Goal: Information Seeking & Learning: Check status

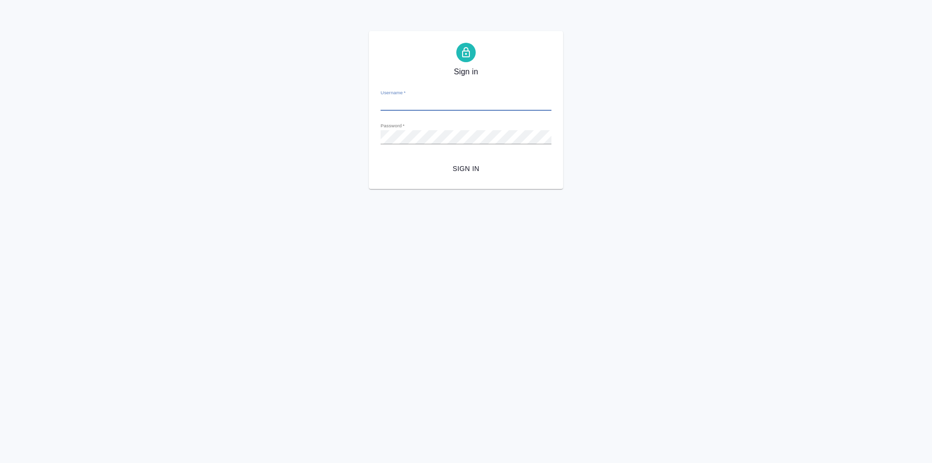
type input "[EMAIL_ADDRESS][DOMAIN_NAME]"
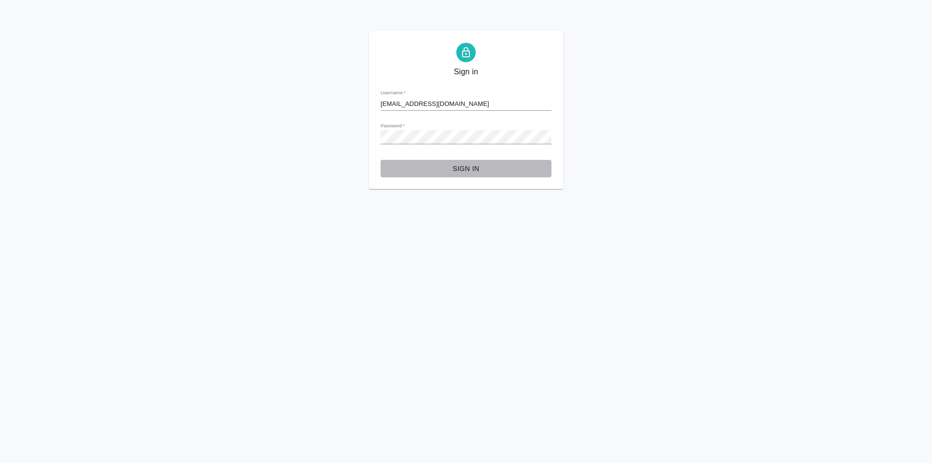
click at [465, 166] on span "Sign in" at bounding box center [465, 169] width 155 height 12
click at [338, 133] on div "Sign in Username   * sharkunova@awatera.com Password   * urlPath   * /specifica…" at bounding box center [466, 110] width 932 height 158
click at [381, 160] on button "Sign in" at bounding box center [466, 169] width 171 height 18
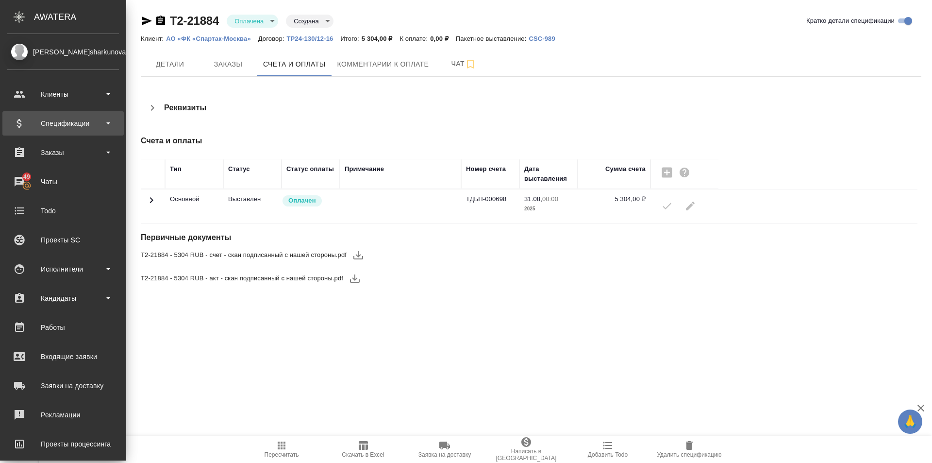
click at [97, 128] on div "Спецификации" at bounding box center [63, 123] width 112 height 15
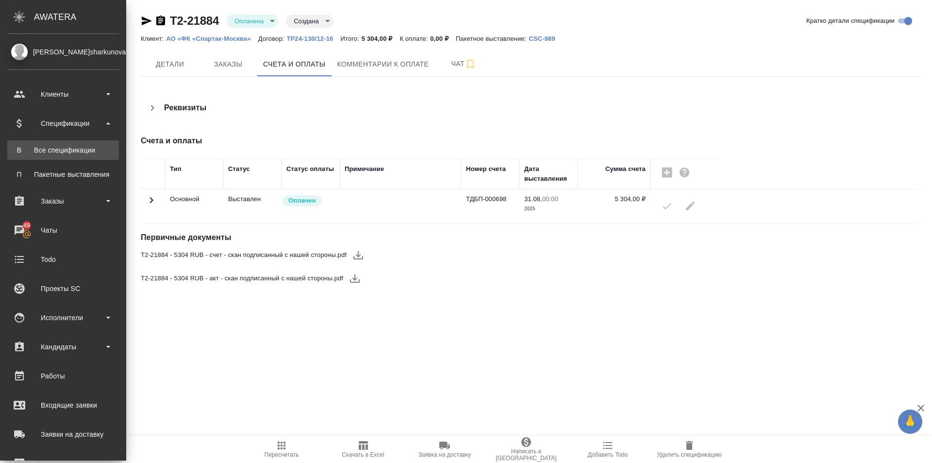
click at [93, 149] on div "Все спецификации" at bounding box center [63, 150] width 102 height 10
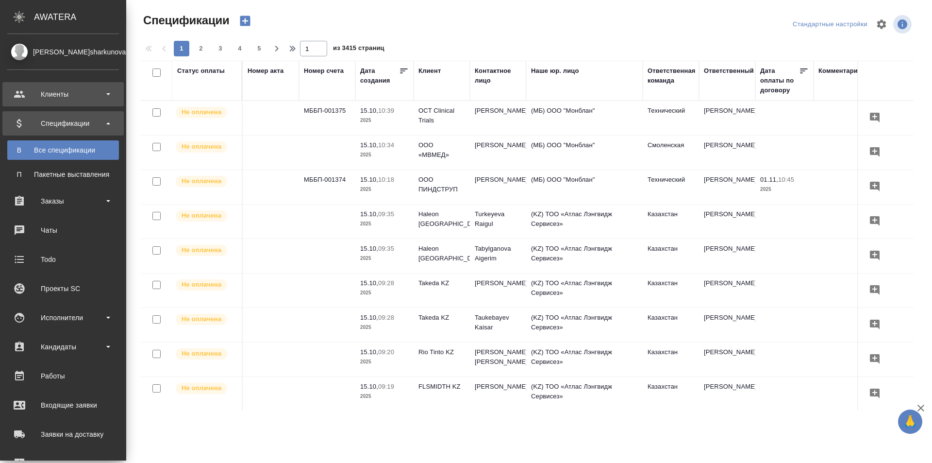
click at [63, 91] on div "Клиенты" at bounding box center [63, 94] width 112 height 15
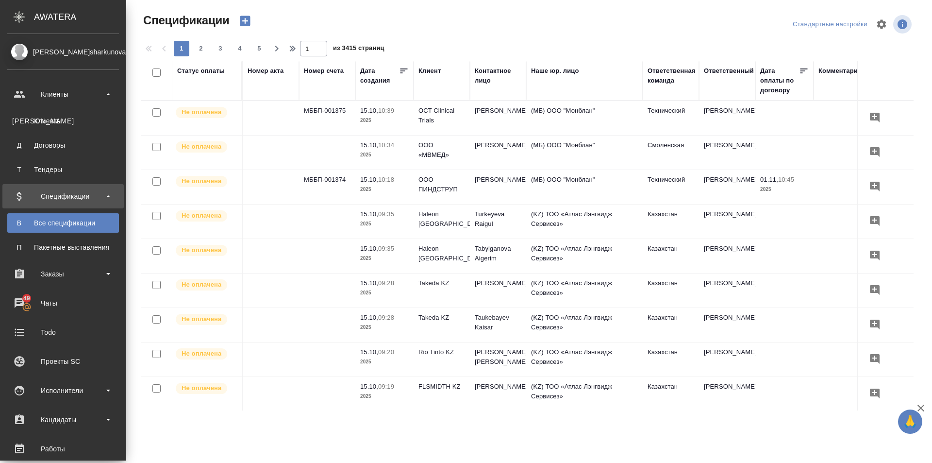
click at [60, 222] on div "Все спецификации" at bounding box center [63, 223] width 102 height 10
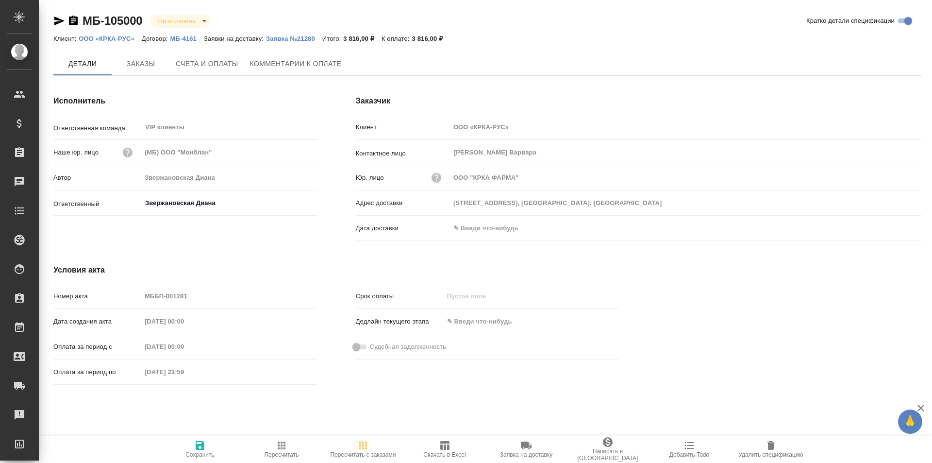
type input "Звержановская Диана"
click at [282, 38] on p "Заявка №21280" at bounding box center [294, 38] width 56 height 7
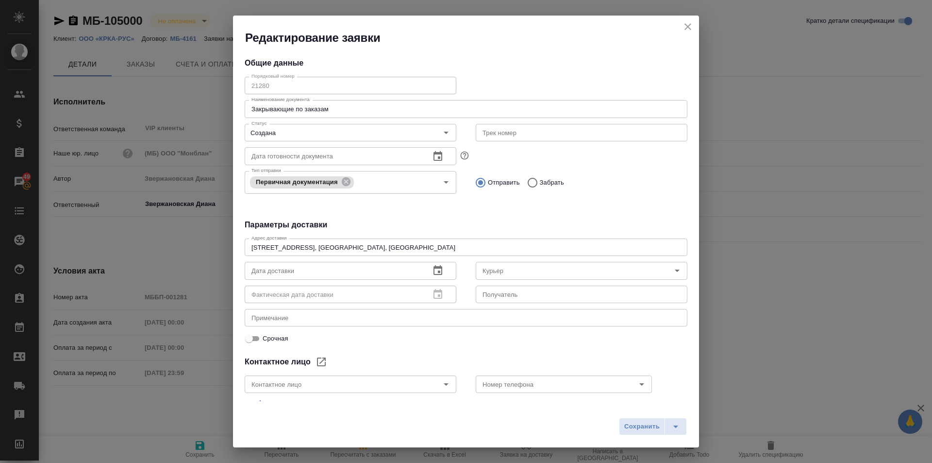
type input "Боровкова Варвара"
type input "+7 495 981 10 95 доб.231"
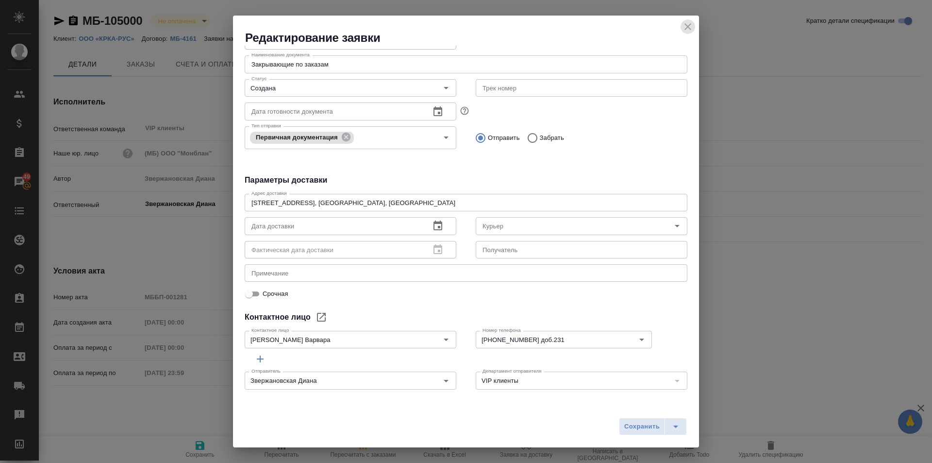
click at [684, 26] on icon "close" at bounding box center [688, 27] width 12 height 12
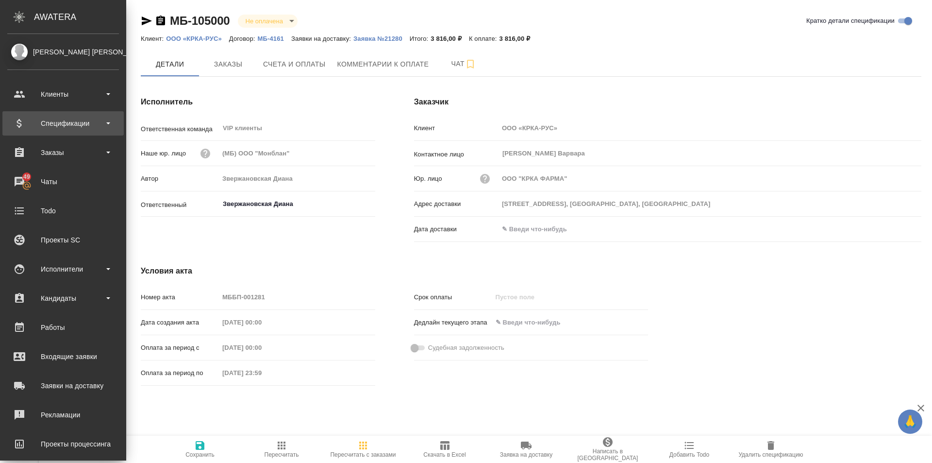
click at [105, 124] on div "Спецификации" at bounding box center [63, 123] width 112 height 15
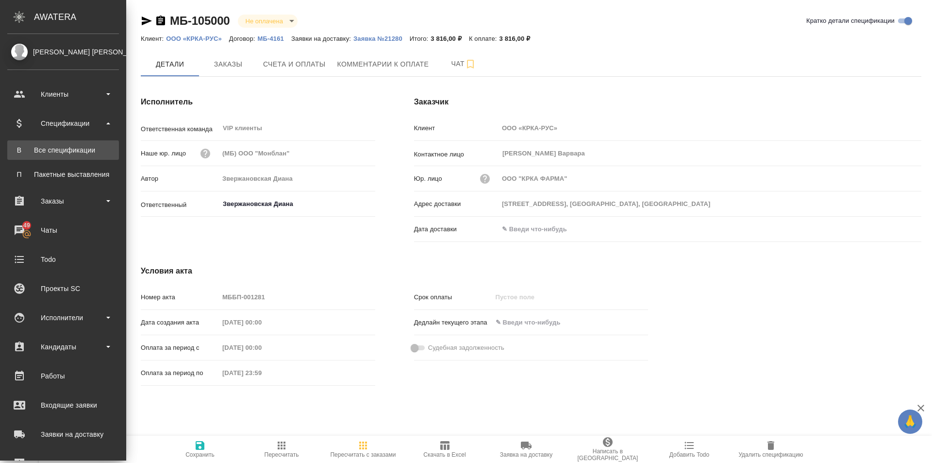
click at [96, 157] on link "В Все спецификации" at bounding box center [63, 149] width 112 height 19
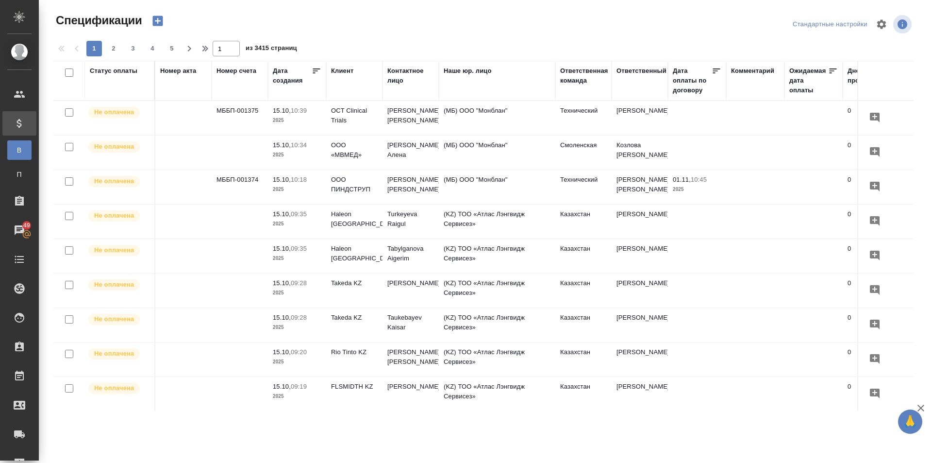
click at [242, 109] on td "МББП-001375" at bounding box center [240, 118] width 56 height 34
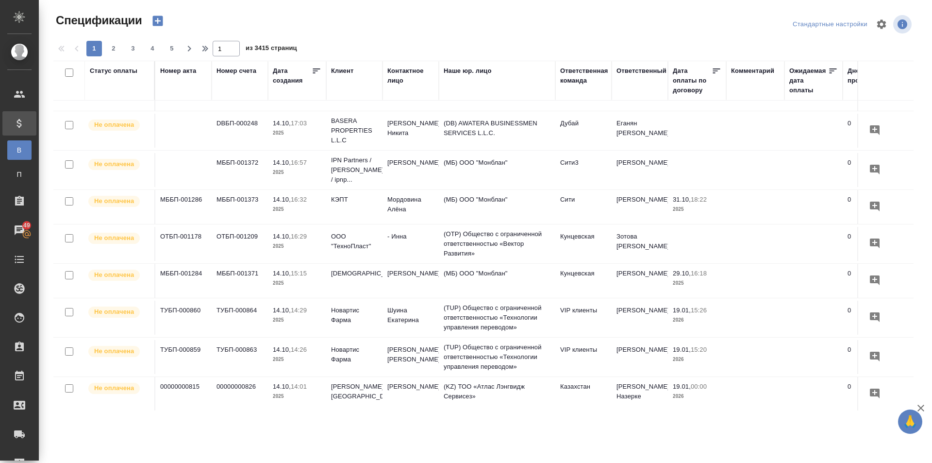
scroll to position [603, 0]
click at [237, 300] on td "ТУБП-000864" at bounding box center [240, 316] width 56 height 34
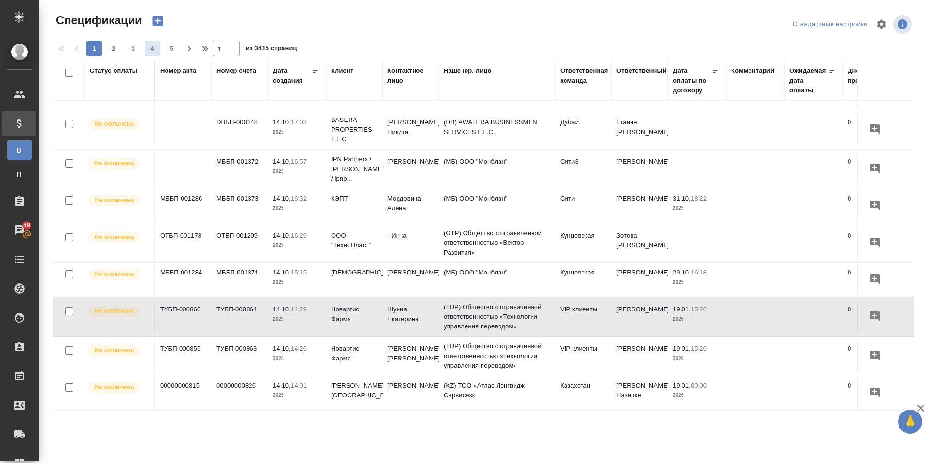
click at [148, 46] on span "4" at bounding box center [153, 49] width 16 height 10
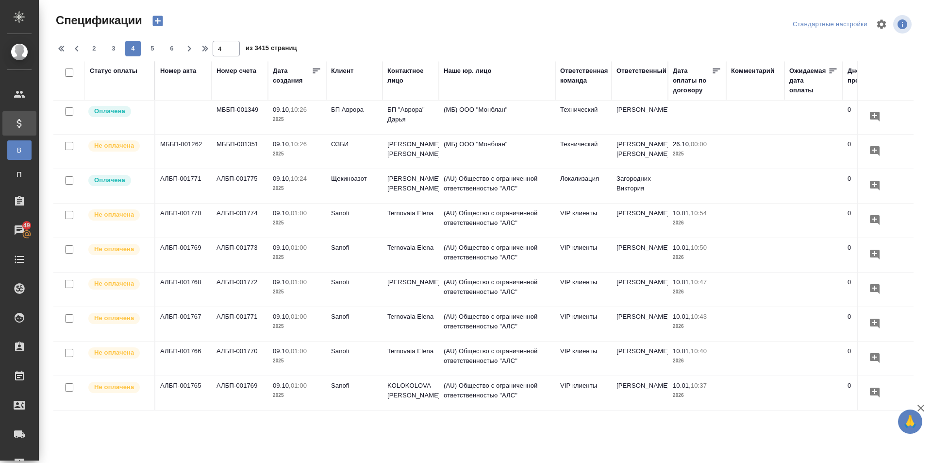
click at [250, 378] on td "АЛБП-001769" at bounding box center [240, 393] width 56 height 34
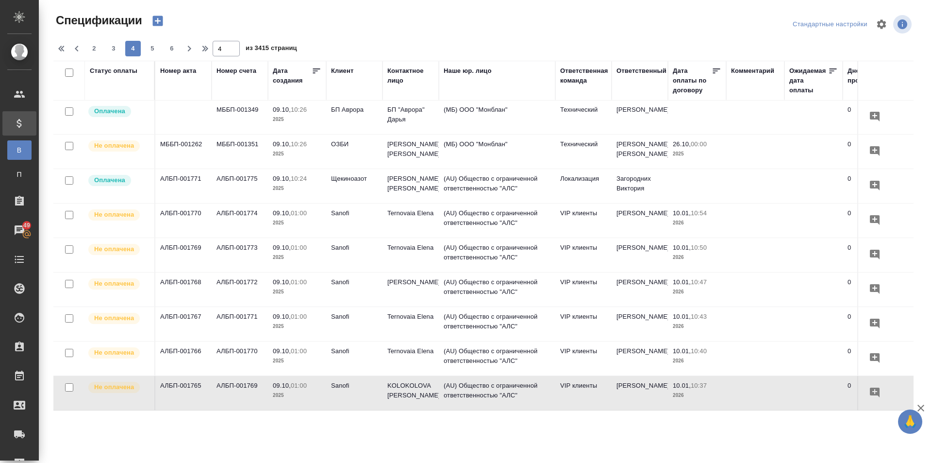
click at [251, 310] on td "АЛБП-001771" at bounding box center [240, 324] width 56 height 34
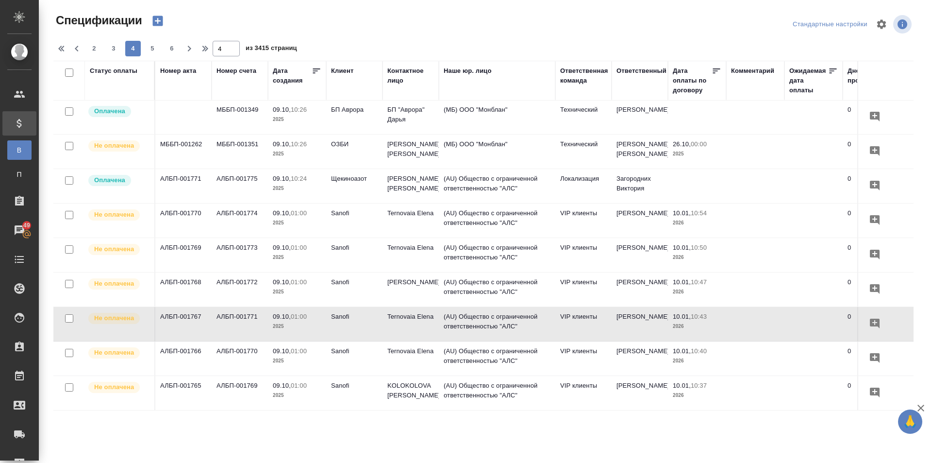
click at [240, 169] on td "АЛБП-001775" at bounding box center [240, 186] width 56 height 34
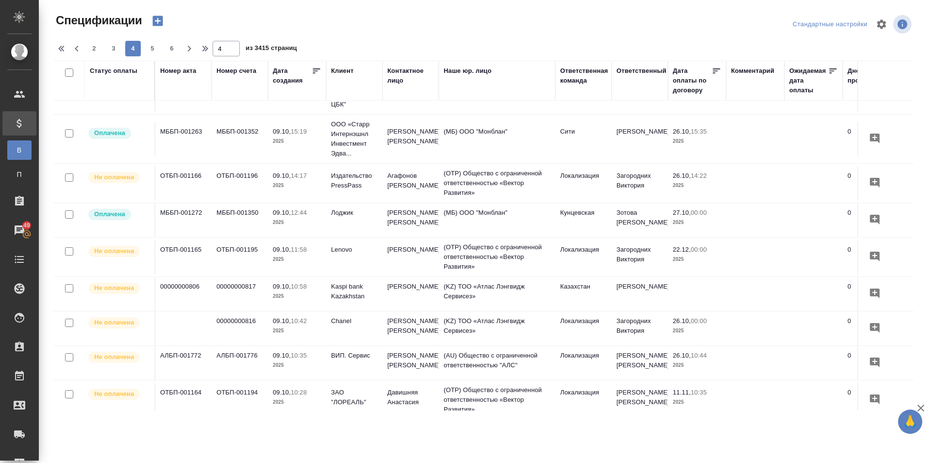
scroll to position [166, 0]
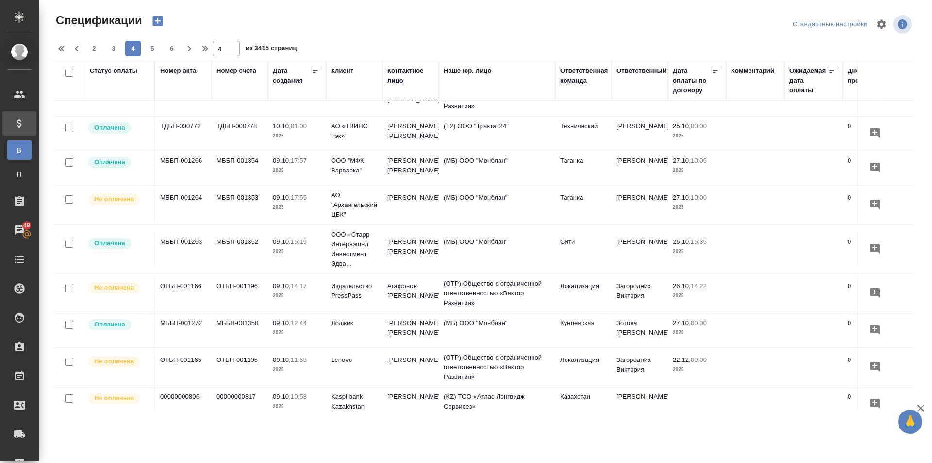
click at [249, 196] on td "МББП-001353" at bounding box center [240, 205] width 56 height 34
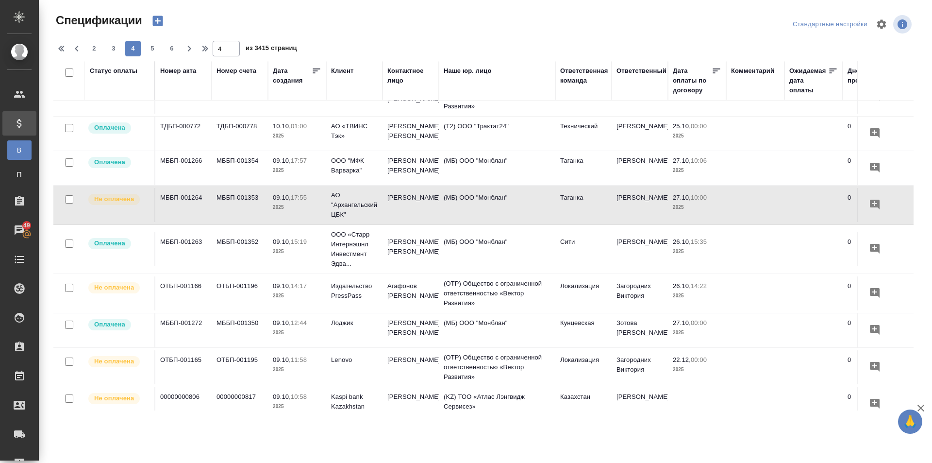
click at [243, 125] on td "ТДБП-000778" at bounding box center [240, 133] width 56 height 34
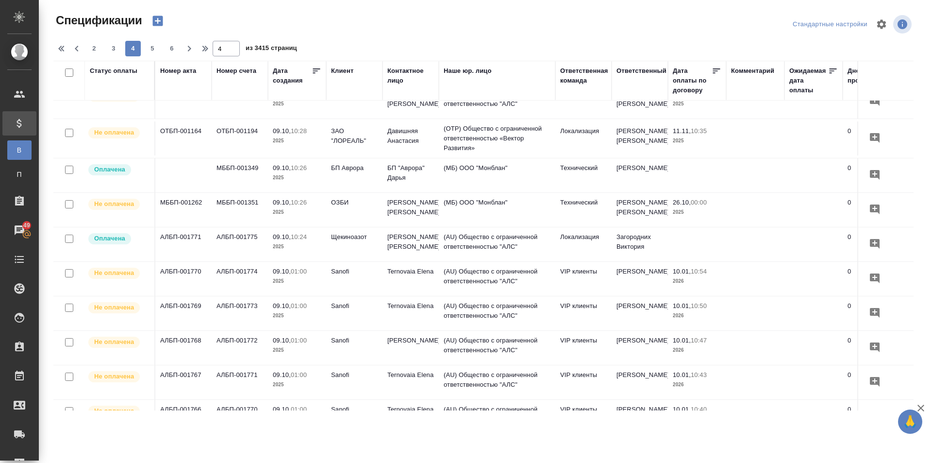
scroll to position [603, 0]
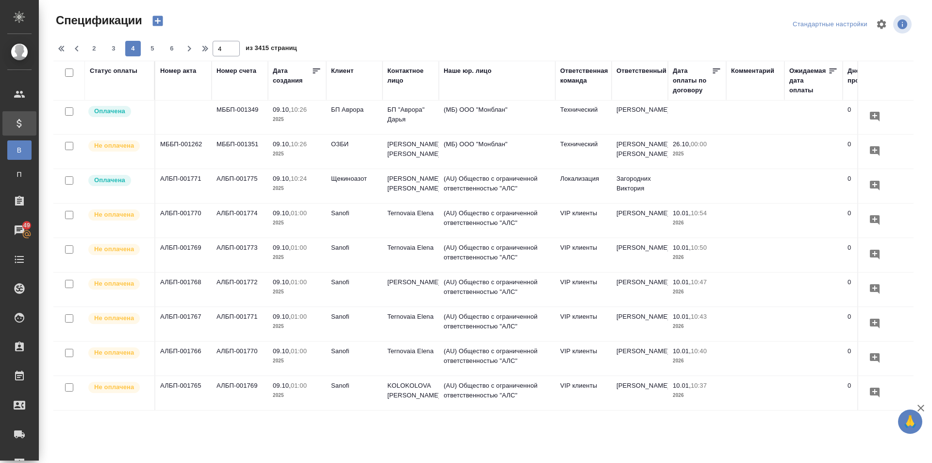
click at [246, 376] on td "АЛБП-001769" at bounding box center [240, 393] width 56 height 34
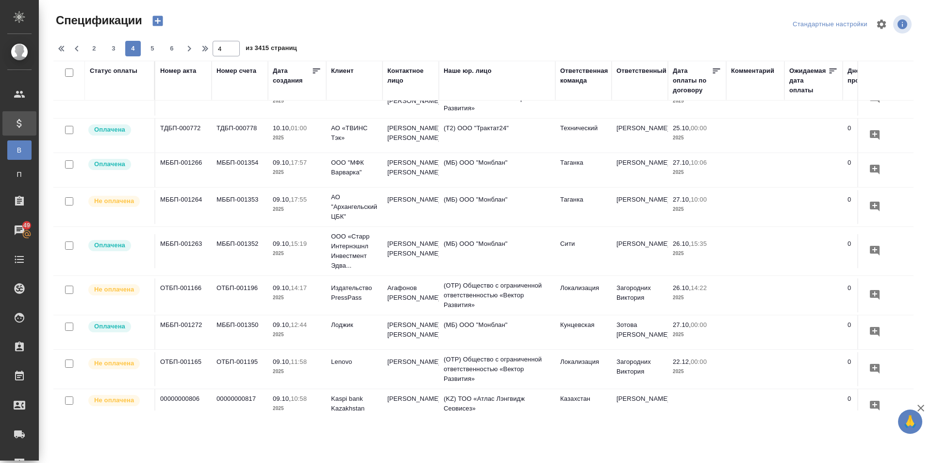
scroll to position [69, 0]
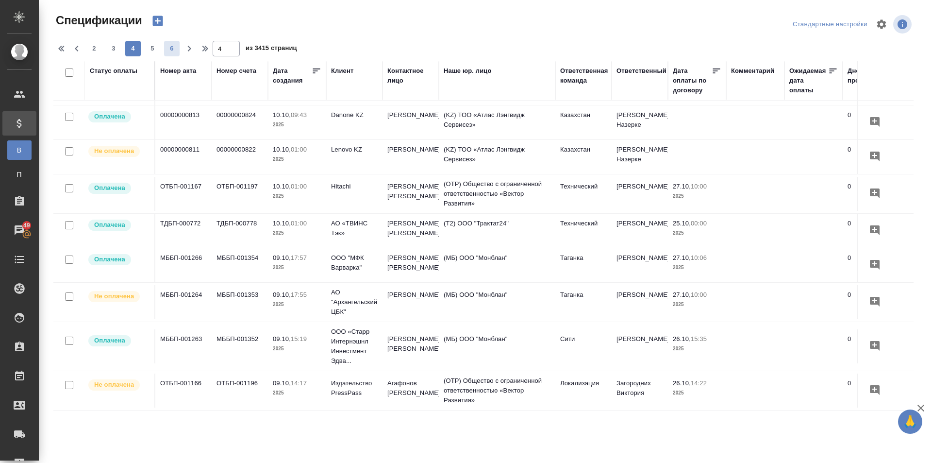
click at [174, 47] on span "6" at bounding box center [172, 49] width 16 height 10
type input "6"
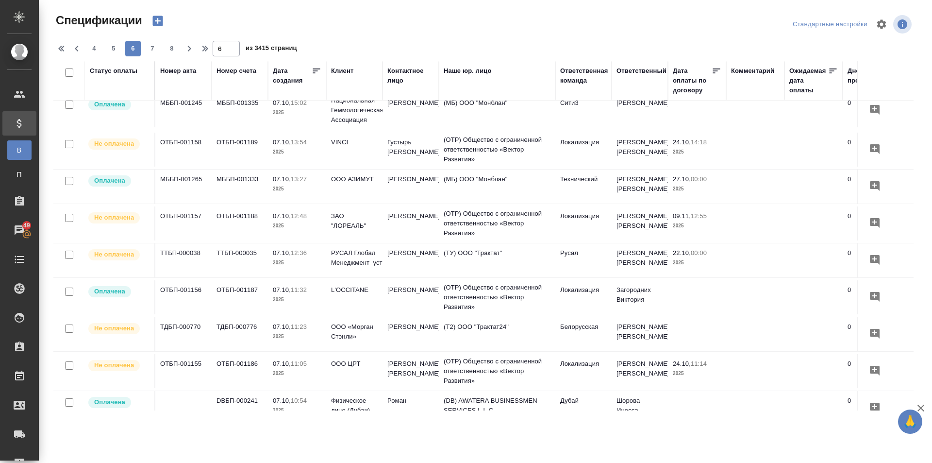
scroll to position [623, 0]
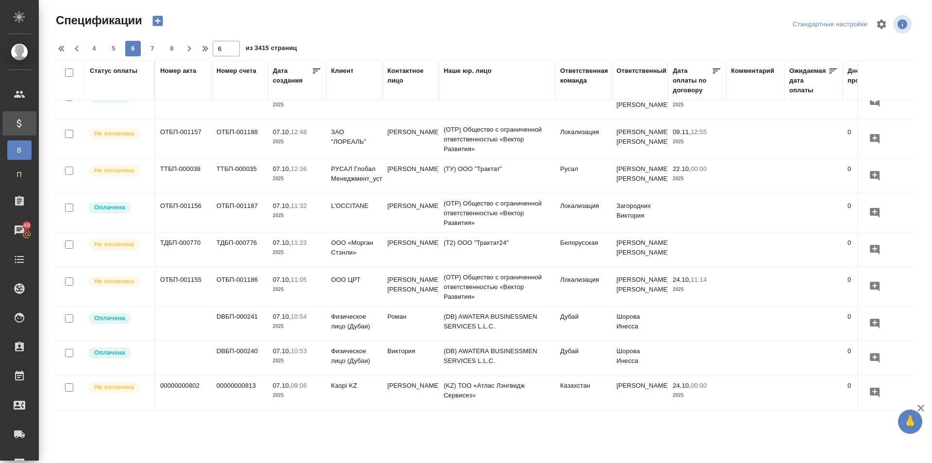
click at [248, 376] on td "00000000813" at bounding box center [240, 393] width 56 height 34
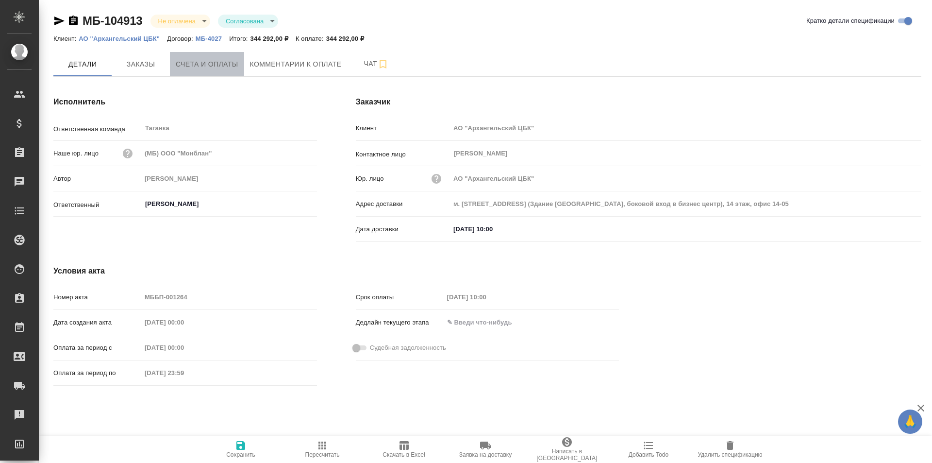
click at [219, 62] on span "Счета и оплаты" at bounding box center [207, 64] width 63 height 12
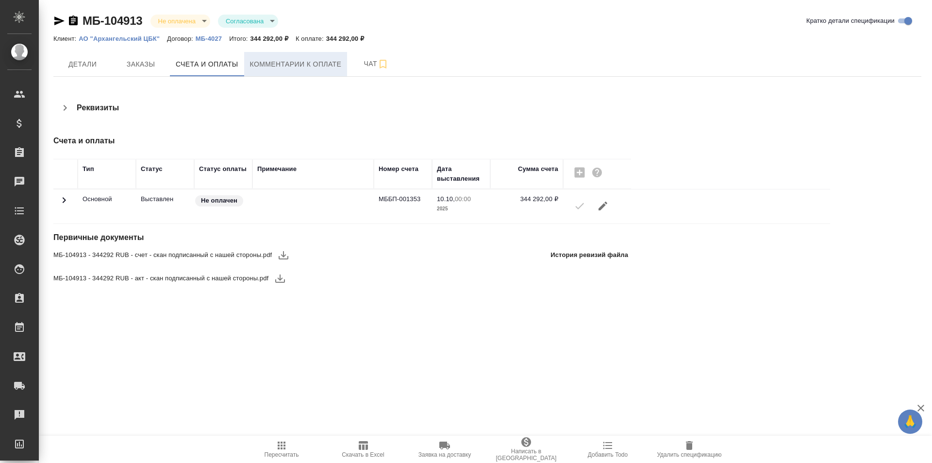
click at [306, 64] on span "Комментарии к оплате" at bounding box center [296, 64] width 92 height 12
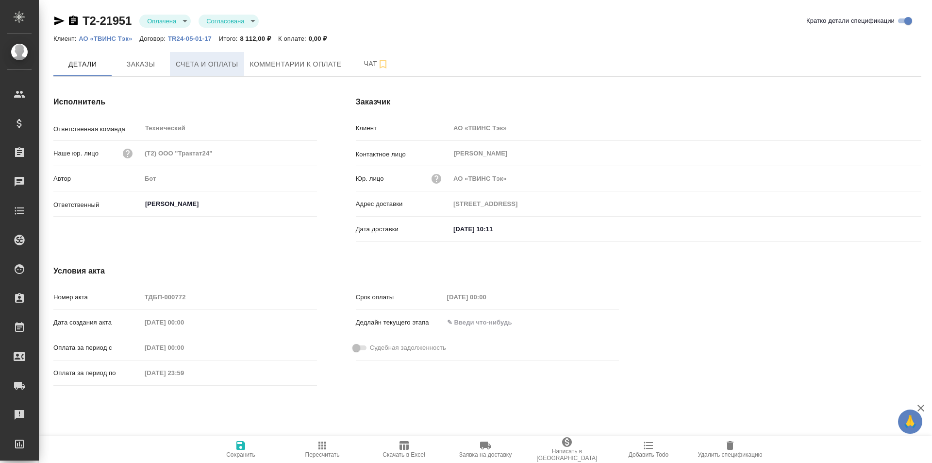
click at [224, 65] on span "Счета и оплаты" at bounding box center [207, 64] width 63 height 12
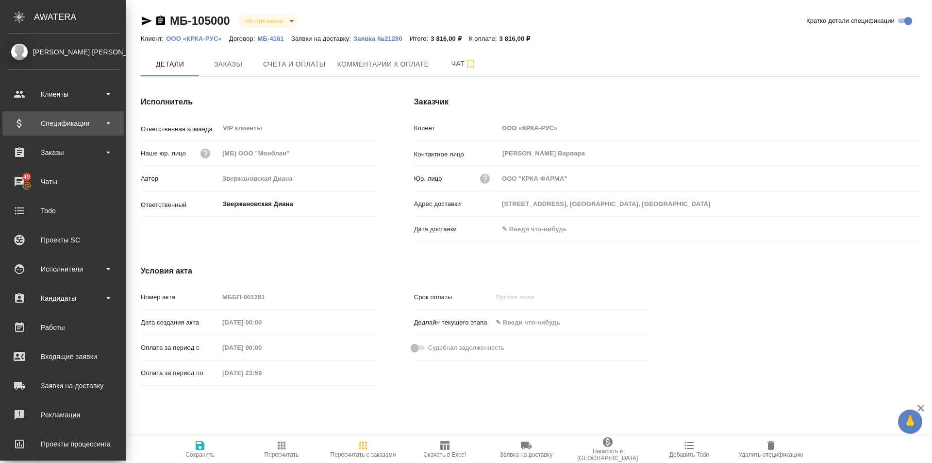
click at [108, 119] on div "Спецификации" at bounding box center [63, 123] width 112 height 15
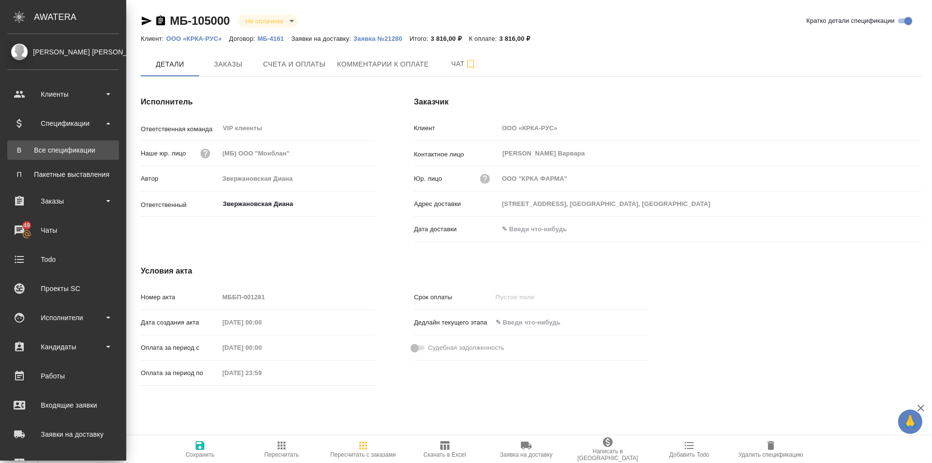
click at [98, 148] on div "Все спецификации" at bounding box center [63, 150] width 102 height 10
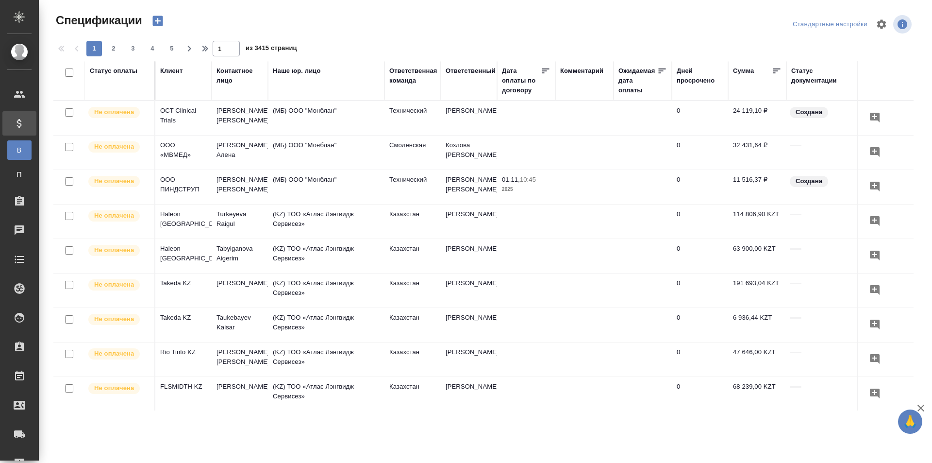
scroll to position [0, 253]
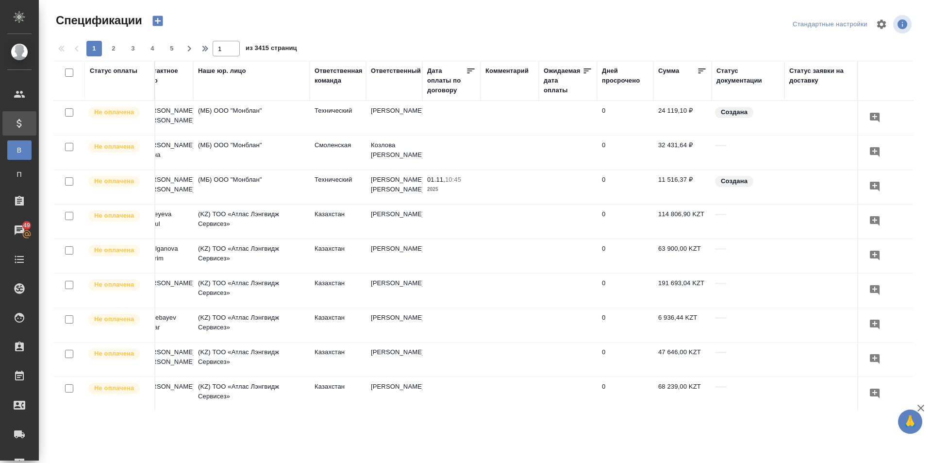
click at [796, 73] on div "Cтатус заявки на доставку" at bounding box center [820, 75] width 63 height 19
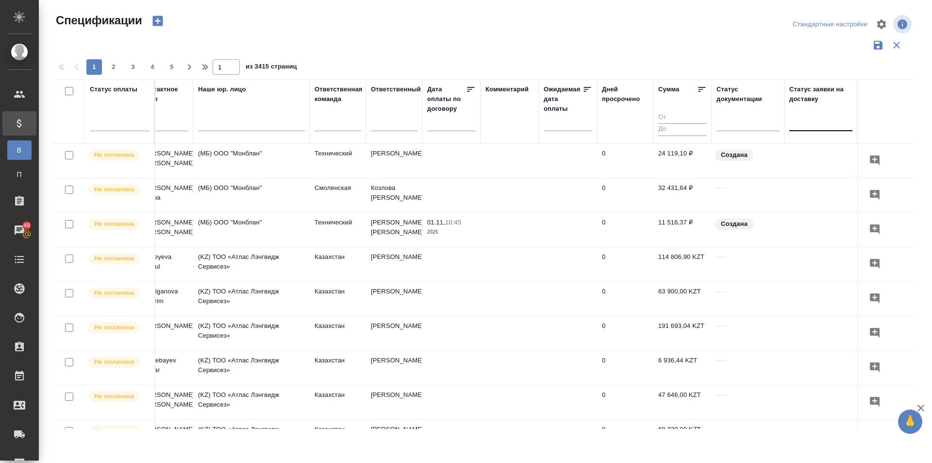
click at [800, 124] on div at bounding box center [820, 121] width 63 height 14
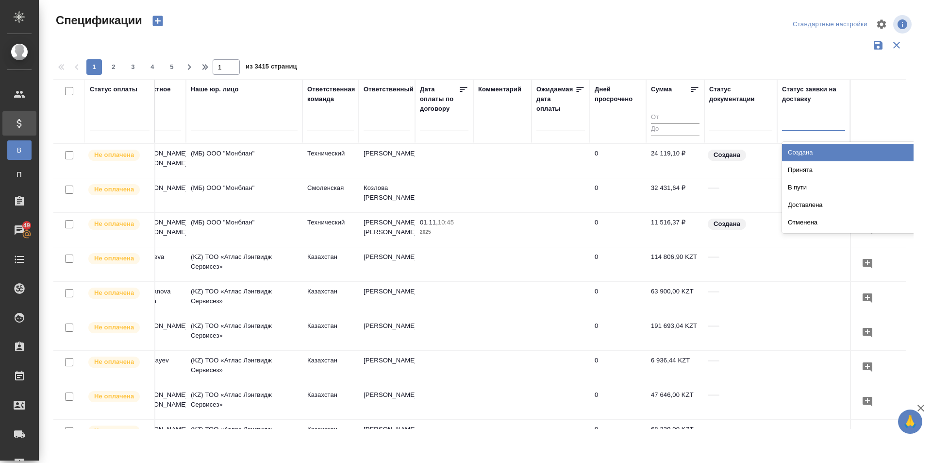
click at [809, 150] on div "Создана" at bounding box center [855, 152] width 146 height 17
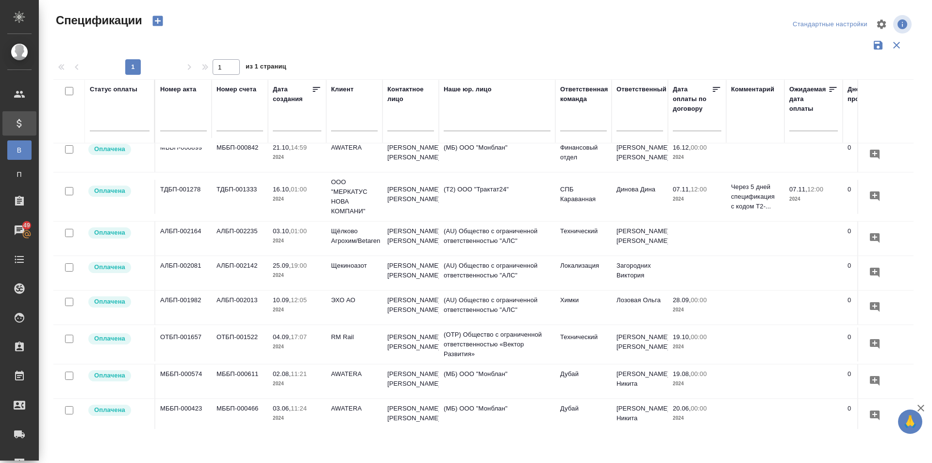
scroll to position [291, 0]
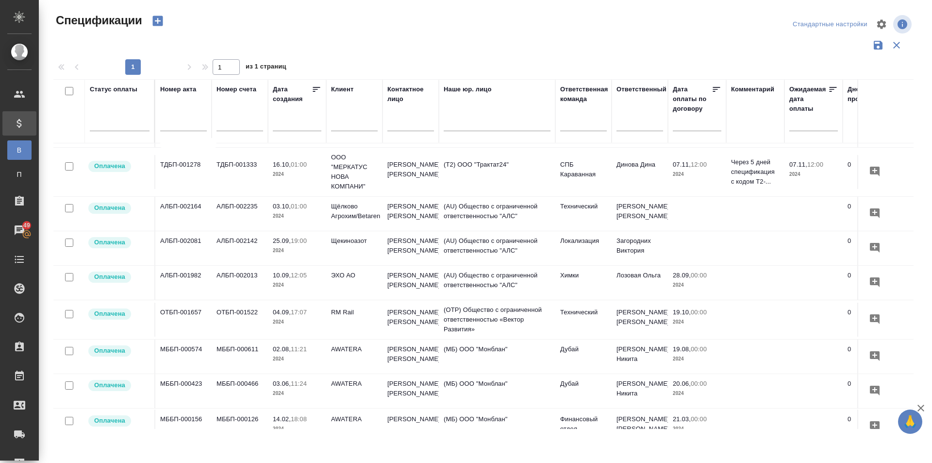
click at [229, 274] on td "АЛБП-002013" at bounding box center [240, 283] width 56 height 34
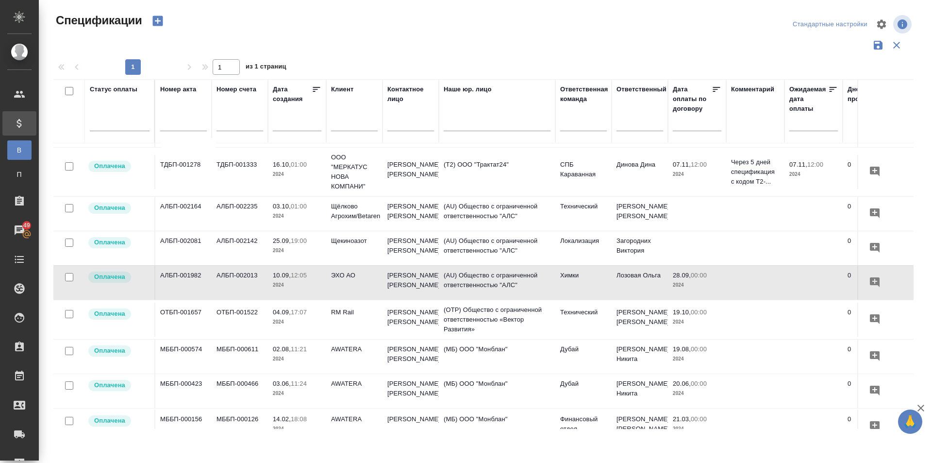
click at [231, 159] on td "ТДБП-001333" at bounding box center [240, 172] width 56 height 34
